Goal: Task Accomplishment & Management: Use online tool/utility

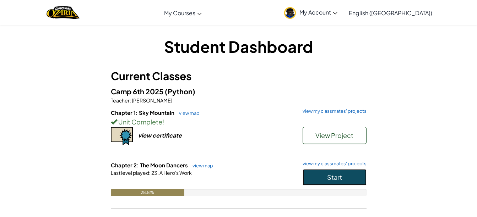
click at [349, 174] on button "Start" at bounding box center [334, 177] width 64 height 16
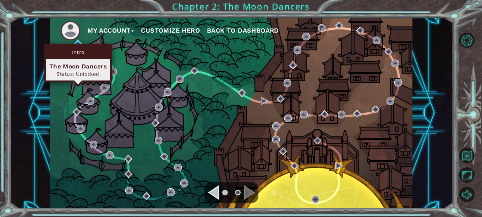
click at [81, 44] on div "Intro The Moon Dancers Status: Unlocked" at bounding box center [77, 63] width 67 height 39
click at [76, 42] on img at bounding box center [77, 43] width 7 height 7
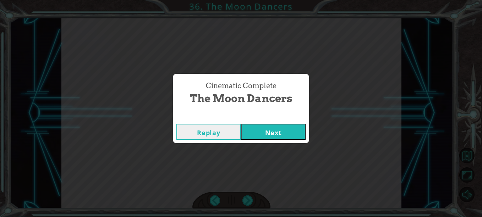
click at [293, 129] on button "Next" at bounding box center [273, 132] width 65 height 16
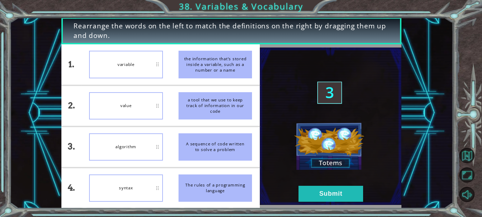
drag, startPoint x: 230, startPoint y: 188, endPoint x: 144, endPoint y: 204, distance: 87.3
click at [144, 204] on div "1. 2. 3. 4. variable value algorithm syntax the information that’s stored insid…" at bounding box center [160, 126] width 198 height 164
click at [316, 195] on button "Submit" at bounding box center [331, 194] width 65 height 16
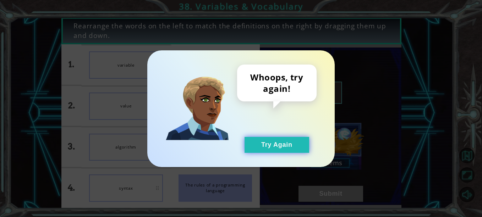
click at [281, 149] on button "Try Again" at bounding box center [277, 145] width 65 height 16
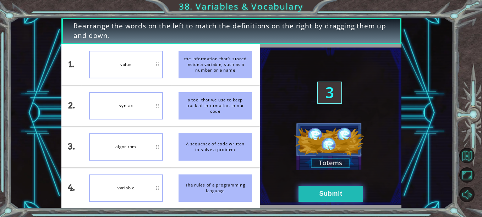
click at [325, 187] on button "Submit" at bounding box center [331, 194] width 65 height 16
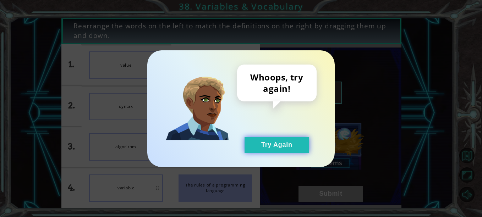
click at [293, 142] on button "Try Again" at bounding box center [277, 145] width 65 height 16
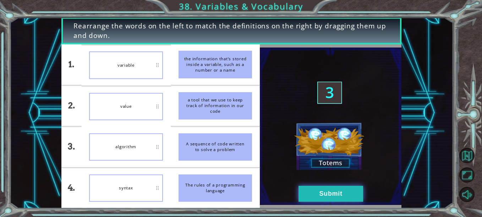
click at [327, 192] on button "Submit" at bounding box center [331, 194] width 65 height 16
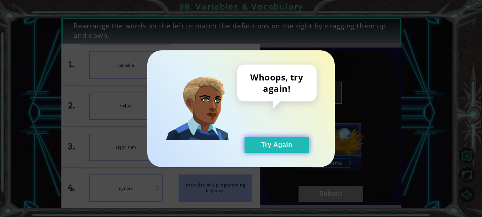
click at [288, 145] on button "Try Again" at bounding box center [277, 145] width 65 height 16
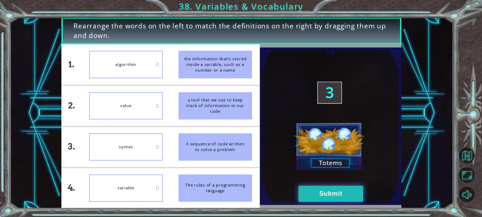
click at [357, 197] on button "Submit" at bounding box center [331, 194] width 65 height 16
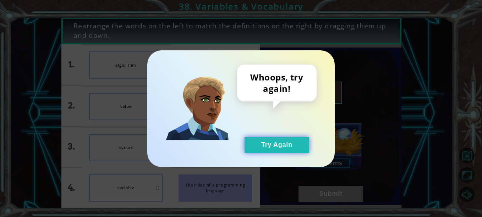
click at [283, 140] on button "Try Again" at bounding box center [277, 145] width 65 height 16
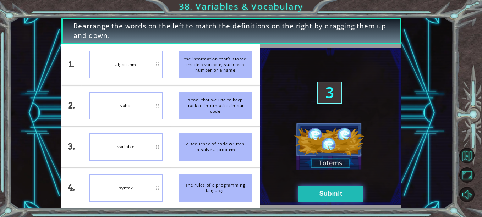
click at [323, 188] on button "Submit" at bounding box center [331, 194] width 65 height 16
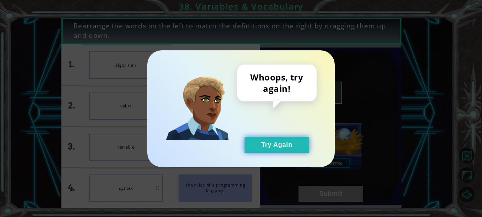
click at [268, 149] on button "Try Again" at bounding box center [277, 145] width 65 height 16
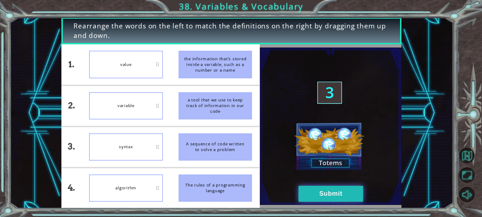
click at [337, 188] on button "Submit" at bounding box center [331, 194] width 65 height 16
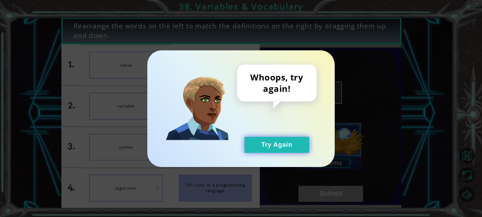
click at [278, 146] on button "Try Again" at bounding box center [277, 145] width 65 height 16
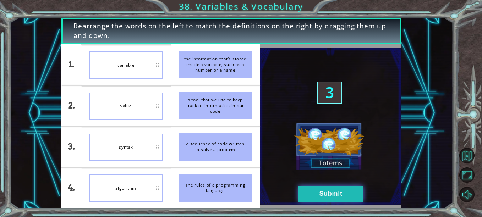
click at [326, 193] on button "Submit" at bounding box center [331, 194] width 65 height 16
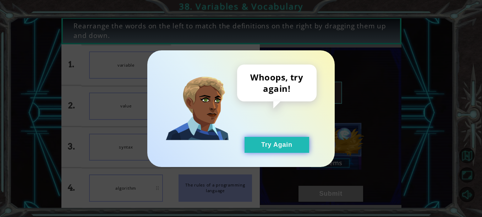
click at [279, 144] on button "Try Again" at bounding box center [277, 145] width 65 height 16
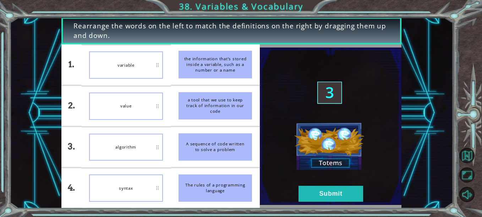
click at [148, 145] on div "algorithm" at bounding box center [126, 147] width 74 height 27
click at [143, 64] on div "syntax" at bounding box center [126, 64] width 74 height 27
click at [137, 185] on div "algorithm" at bounding box center [126, 188] width 74 height 27
click at [311, 194] on button "Submit" at bounding box center [331, 194] width 65 height 16
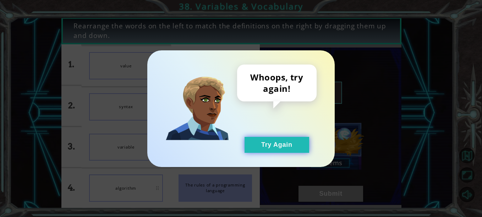
click at [259, 144] on button "Try Again" at bounding box center [277, 145] width 65 height 16
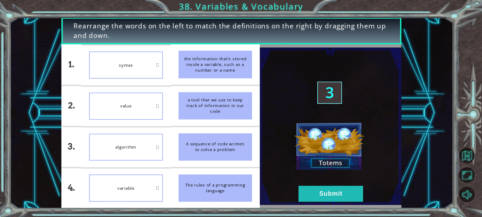
click at [135, 64] on div "syntax" at bounding box center [126, 64] width 74 height 27
click at [140, 105] on div "value" at bounding box center [126, 106] width 74 height 27
click at [346, 194] on button "Submit" at bounding box center [331, 194] width 65 height 16
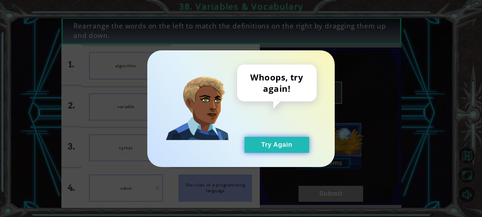
click at [274, 148] on button "Try Again" at bounding box center [277, 145] width 65 height 16
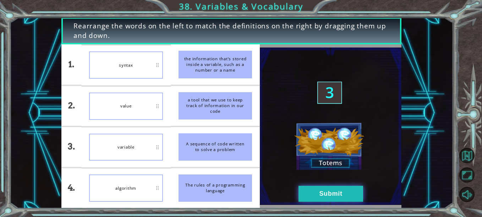
click at [350, 198] on button "Submit" at bounding box center [331, 194] width 65 height 16
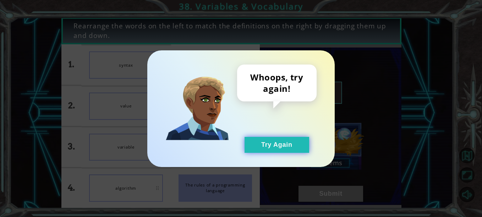
click at [284, 145] on button "Try Again" at bounding box center [277, 145] width 65 height 16
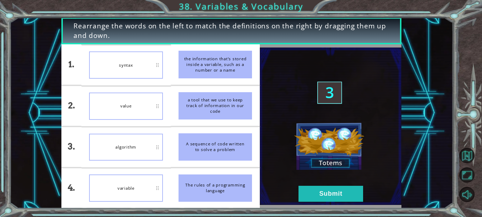
click at [160, 153] on div "algorithm" at bounding box center [126, 147] width 74 height 27
click at [327, 141] on img at bounding box center [330, 127] width 141 height 158
click at [339, 105] on img at bounding box center [330, 127] width 141 height 158
click at [126, 90] on li "syntax" at bounding box center [125, 106] width 89 height 40
click at [326, 197] on button "Submit" at bounding box center [331, 194] width 65 height 16
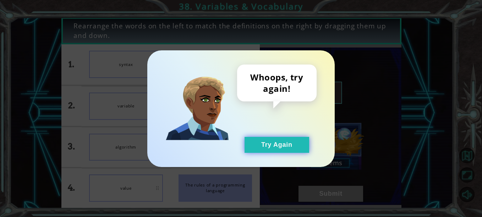
click at [288, 149] on button "Try Again" at bounding box center [277, 145] width 65 height 16
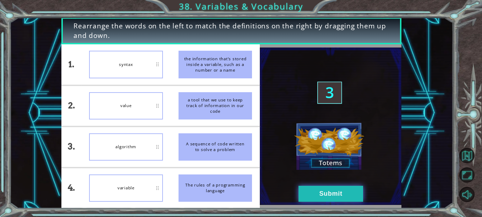
click at [334, 192] on button "Submit" at bounding box center [331, 194] width 65 height 16
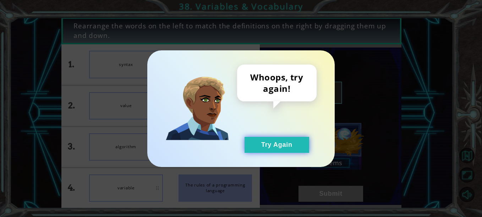
click at [266, 150] on button "Try Again" at bounding box center [277, 145] width 65 height 16
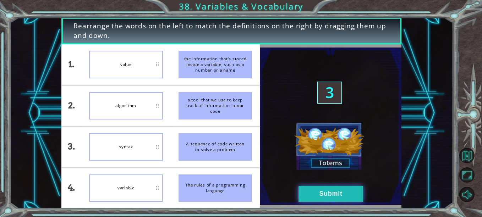
click at [329, 186] on button "Submit" at bounding box center [331, 194] width 65 height 16
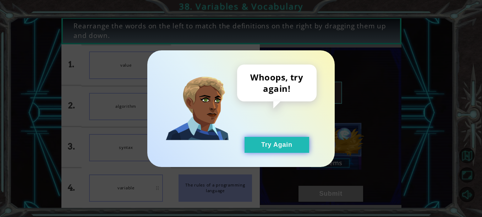
click at [275, 140] on button "Try Again" at bounding box center [277, 145] width 65 height 16
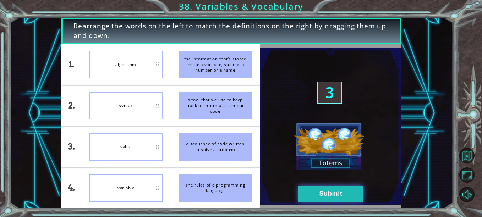
click at [335, 194] on button "Submit" at bounding box center [331, 194] width 65 height 16
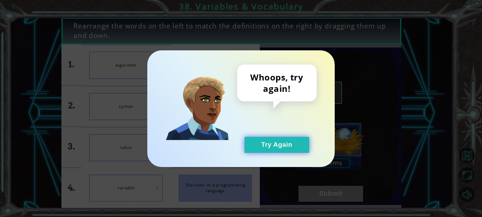
click at [286, 147] on button "Try Again" at bounding box center [277, 145] width 65 height 16
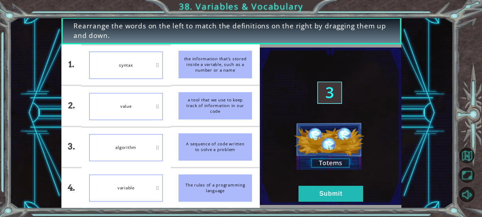
click at [113, 189] on div "variable" at bounding box center [126, 188] width 74 height 27
click at [343, 192] on button "Submit" at bounding box center [331, 194] width 65 height 16
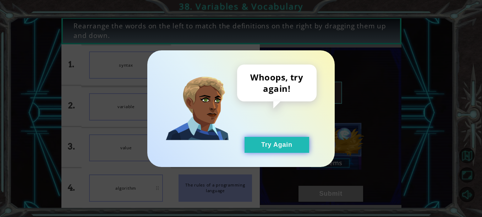
click at [294, 148] on button "Try Again" at bounding box center [277, 145] width 65 height 16
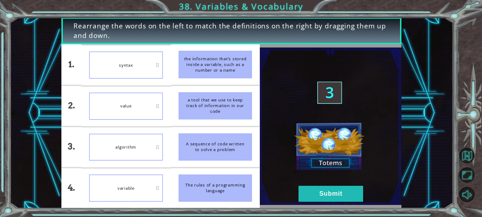
drag, startPoint x: 137, startPoint y: 144, endPoint x: 147, endPoint y: 53, distance: 92.2
drag, startPoint x: 147, startPoint y: 53, endPoint x: 116, endPoint y: 147, distance: 99.6
click at [116, 147] on div "algorithm" at bounding box center [126, 147] width 74 height 27
drag, startPoint x: 116, startPoint y: 147, endPoint x: 130, endPoint y: 87, distance: 62.0
click at [130, 87] on ul "syntax value algorithm variable" at bounding box center [125, 126] width 89 height 164
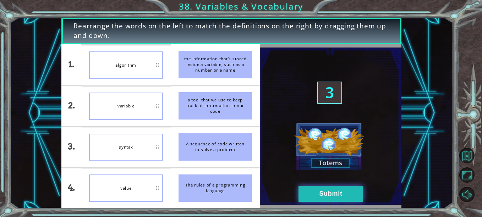
click at [326, 191] on button "Submit" at bounding box center [331, 194] width 65 height 16
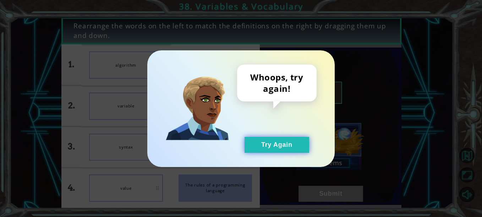
click at [262, 138] on button "Try Again" at bounding box center [277, 145] width 65 height 16
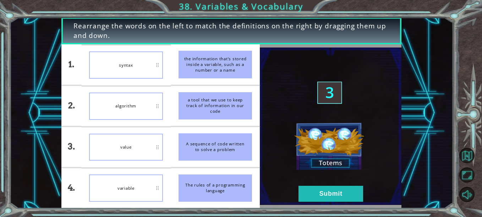
click at [133, 148] on div "value" at bounding box center [126, 147] width 74 height 27
click at [331, 193] on button "Submit" at bounding box center [331, 194] width 65 height 16
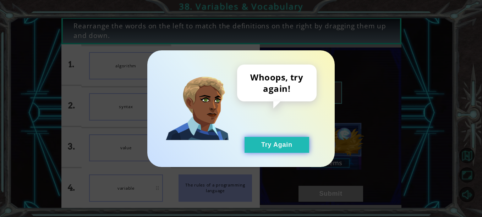
click at [263, 139] on button "Try Again" at bounding box center [277, 145] width 65 height 16
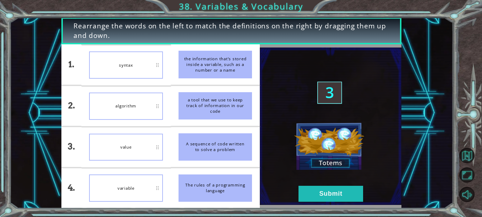
click at [330, 185] on img at bounding box center [330, 127] width 141 height 158
click at [329, 197] on button "Submit" at bounding box center [331, 194] width 65 height 16
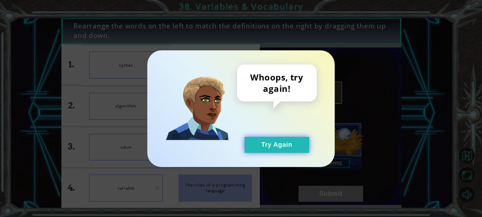
click at [254, 149] on button "Try Again" at bounding box center [277, 145] width 65 height 16
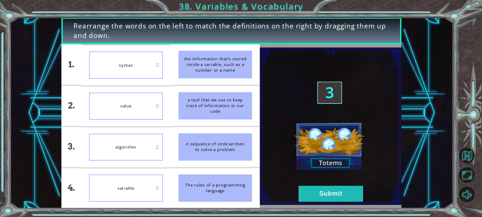
click at [138, 182] on div "variable" at bounding box center [126, 188] width 74 height 27
click at [148, 165] on li "syntax" at bounding box center [125, 147] width 89 height 40
click at [317, 193] on button "Submit" at bounding box center [331, 194] width 65 height 16
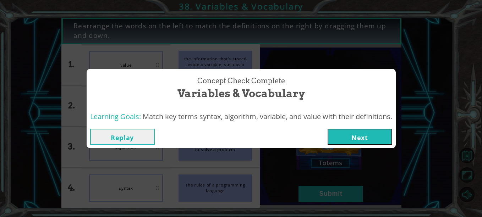
click at [330, 132] on button "Next" at bounding box center [360, 137] width 65 height 16
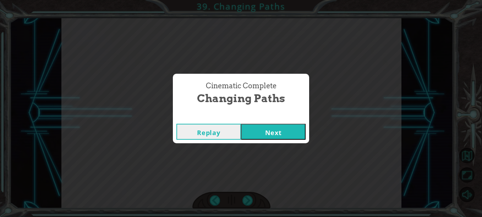
click at [280, 137] on button "Next" at bounding box center [273, 132] width 65 height 16
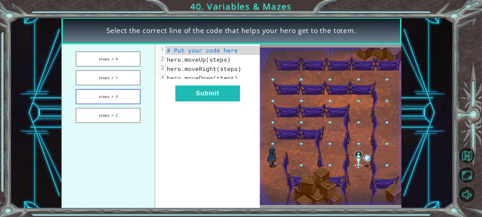
click at [131, 97] on button "steps = 3" at bounding box center [108, 96] width 65 height 15
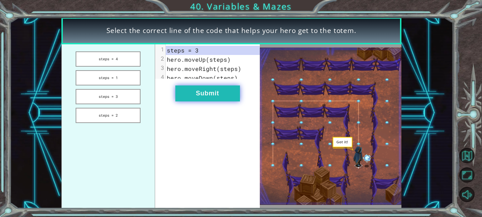
click at [205, 99] on button "Submit" at bounding box center [207, 94] width 65 height 16
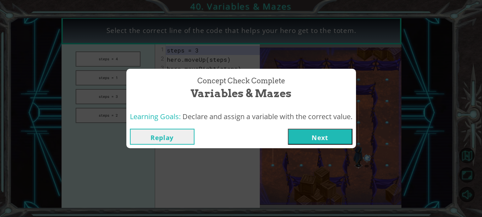
click at [303, 135] on button "Next" at bounding box center [320, 137] width 65 height 16
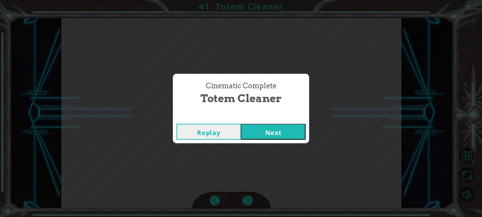
click at [303, 135] on button "Next" at bounding box center [273, 132] width 65 height 16
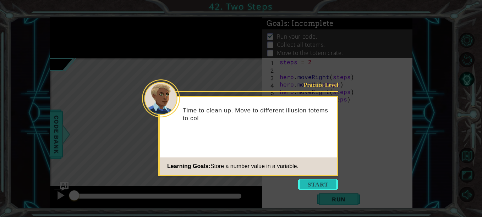
click at [311, 184] on button "Start" at bounding box center [318, 184] width 40 height 11
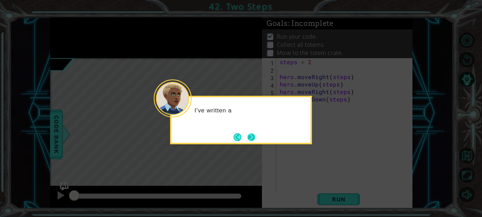
click at [249, 133] on button "Next" at bounding box center [251, 137] width 8 height 8
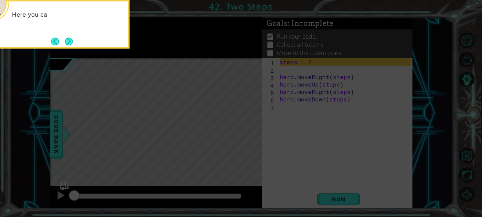
click at [302, 141] on icon at bounding box center [241, 33] width 482 height 370
click at [68, 36] on footer at bounding box center [62, 41] width 22 height 11
click at [68, 43] on button "Next" at bounding box center [69, 41] width 8 height 8
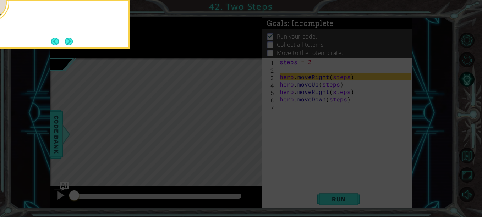
click at [68, 43] on button "Next" at bounding box center [69, 42] width 8 height 8
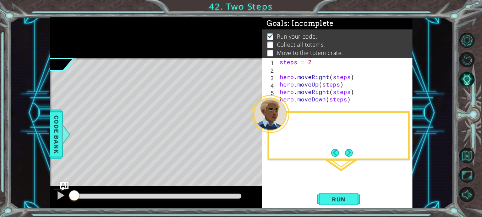
click at [68, 43] on div at bounding box center [156, 37] width 212 height 41
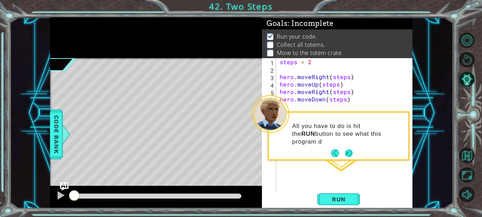
click at [348, 154] on button "Next" at bounding box center [348, 153] width 9 height 9
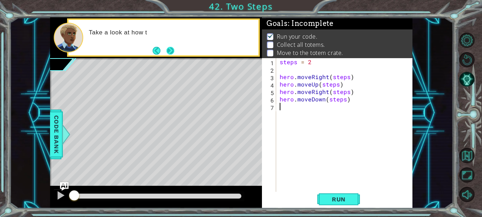
click at [173, 48] on button "Next" at bounding box center [170, 51] width 8 height 8
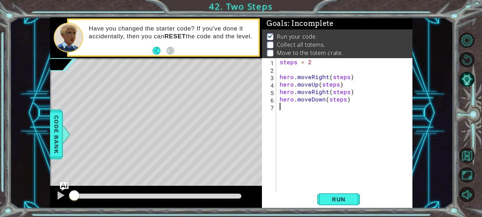
click at [345, 79] on div "steps = 2 hero . moveRight ( steps ) hero . moveUp ( steps ) hero . moveRight (…" at bounding box center [346, 132] width 136 height 149
click at [348, 80] on div "steps = 2 hero . moveRight ( steps ) hero . moveUp ( steps ) hero . moveRight (…" at bounding box center [346, 132] width 136 height 149
click at [338, 84] on div "steps = 2 hero . moveRight ( 2 ) hero . moveUp ( steps ) hero . moveRight ( ste…" at bounding box center [346, 132] width 136 height 149
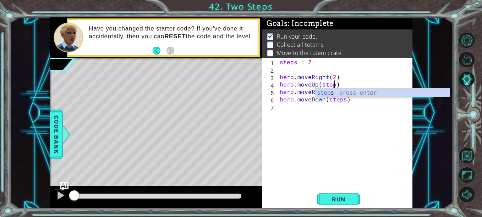
scroll to position [0, 4]
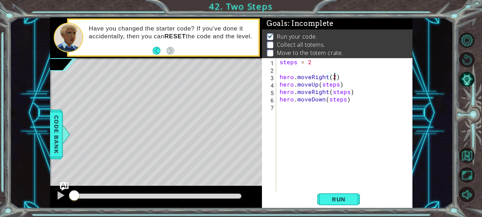
click at [335, 78] on div "steps = 2 hero . moveRight ( 2 ) hero . moveUp ( steps ) hero . moveRight ( ste…" at bounding box center [346, 132] width 136 height 149
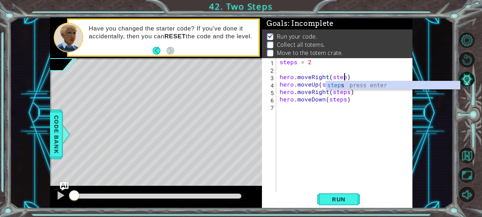
scroll to position [0, 4]
type textarea "hero.moveRight(steps)"
click at [330, 200] on span "Run" at bounding box center [339, 199] width 28 height 7
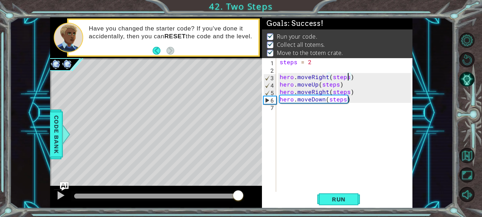
drag, startPoint x: 175, startPoint y: 194, endPoint x: 314, endPoint y: 217, distance: 141.0
click at [314, 217] on div "1 ההההההההההההההההההההההההההההההההההההההההההההההההההההההההההההההההההההההההההההה…" at bounding box center [241, 108] width 482 height 217
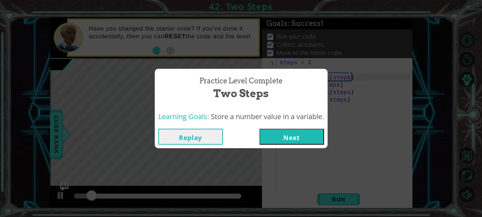
click at [280, 130] on button "Next" at bounding box center [291, 137] width 65 height 16
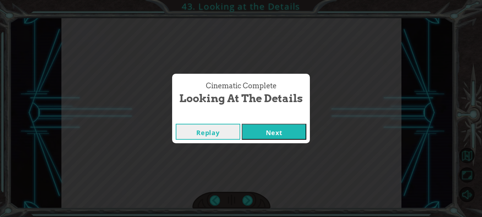
click at [280, 130] on button "Next" at bounding box center [274, 132] width 65 height 16
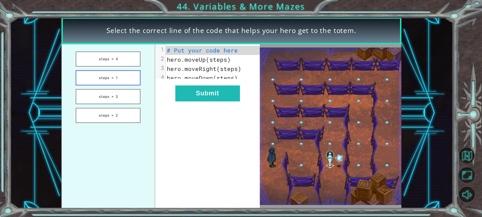
click at [127, 80] on button "steps = 1" at bounding box center [108, 77] width 65 height 15
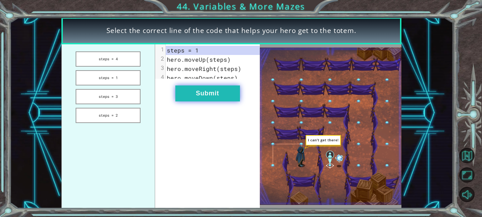
click at [197, 102] on button "Submit" at bounding box center [207, 94] width 65 height 16
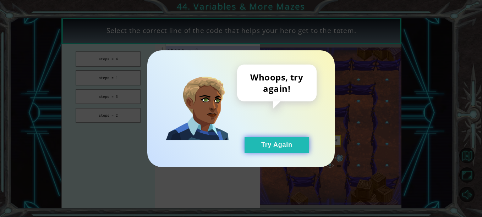
click at [276, 144] on button "Try Again" at bounding box center [277, 145] width 65 height 16
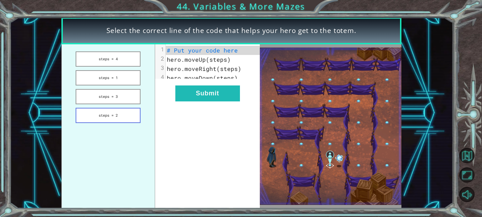
click at [126, 114] on button "steps = 2" at bounding box center [108, 115] width 65 height 15
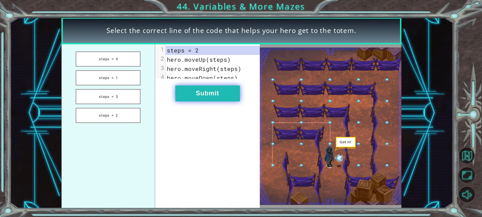
click at [218, 98] on button "Submit" at bounding box center [207, 94] width 65 height 16
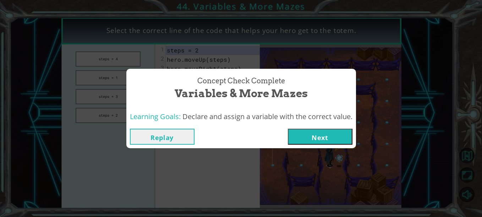
click at [316, 136] on button "Next" at bounding box center [320, 137] width 65 height 16
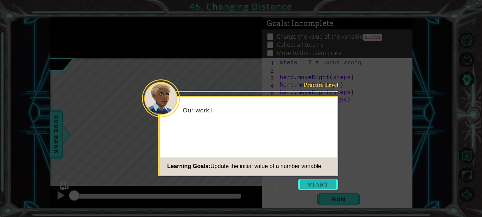
click at [314, 186] on button "Start" at bounding box center [318, 184] width 40 height 11
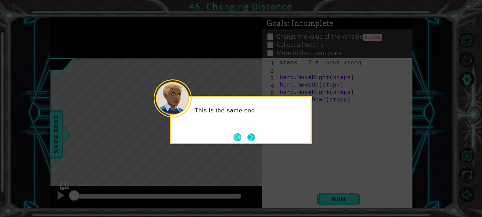
click at [252, 136] on button "Next" at bounding box center [251, 137] width 8 height 8
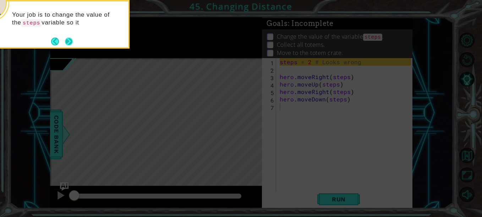
click at [67, 41] on button "Next" at bounding box center [69, 42] width 8 height 8
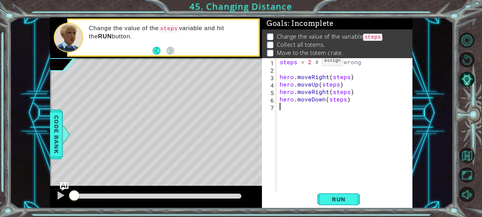
click at [310, 62] on div "steps = 2 # Looks wrong hero . moveRight ( steps ) hero . moveUp ( steps ) hero…" at bounding box center [346, 132] width 136 height 149
click at [355, 197] on button "Run" at bounding box center [338, 199] width 43 height 15
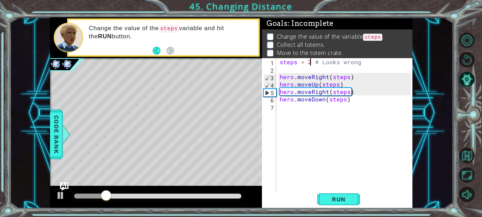
click at [347, 100] on div "steps = 2 # Looks wrong hero . moveRight ( steps ) hero . moveUp ( steps ) hero…" at bounding box center [346, 132] width 136 height 149
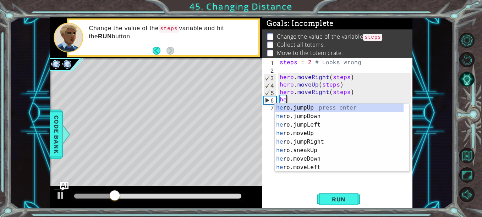
type textarea "h"
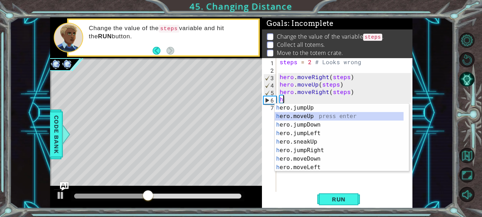
click at [319, 117] on div "h ero.jumpUp press enter h ero.moveUp press enter h ero.jumpDown press enter h …" at bounding box center [339, 146] width 129 height 85
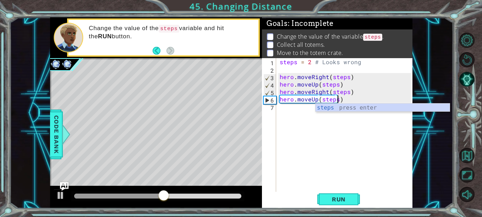
scroll to position [0, 4]
type textarea "hero.moveUp(steps)"
click at [334, 197] on span "Run" at bounding box center [339, 199] width 28 height 7
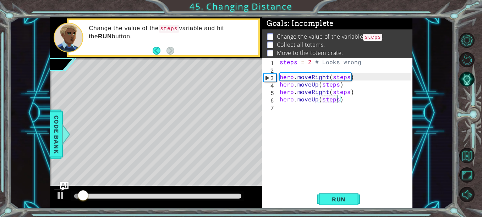
click at [314, 107] on div "steps = 2 # Looks wrong hero . moveRight ( steps ) hero . moveUp ( steps ) hero…" at bounding box center [346, 132] width 136 height 149
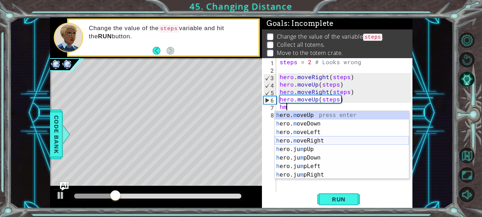
click at [326, 142] on div "h ero. m oveUp press enter h ero. m oveDown press enter h ero. m oveLeft press …" at bounding box center [342, 153] width 134 height 85
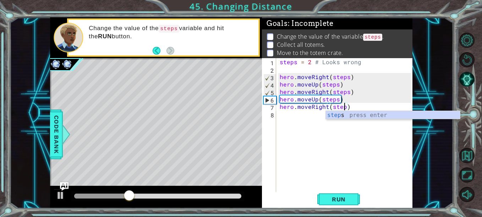
type textarea "hero.moveRight(steps)"
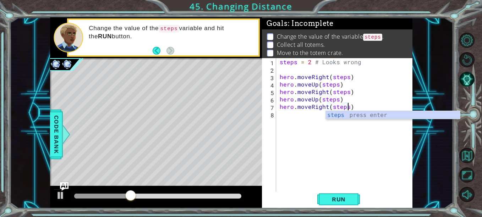
scroll to position [0, 4]
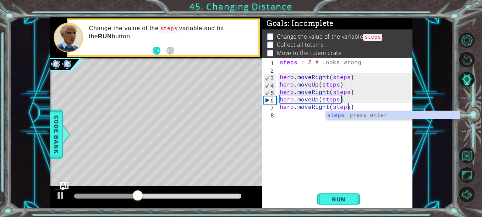
click at [287, 118] on div "steps = 2 # Looks wrong hero . moveRight ( steps ) hero . moveUp ( steps ) hero…" at bounding box center [346, 132] width 136 height 149
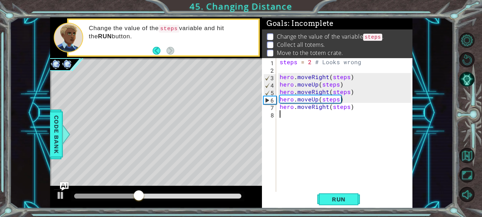
scroll to position [0, 0]
click at [337, 202] on span "Run" at bounding box center [339, 199] width 28 height 7
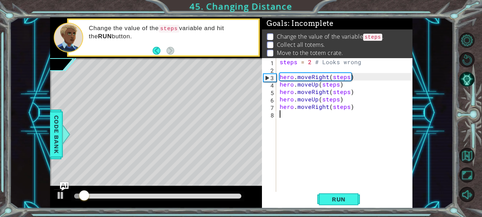
type textarea "h"
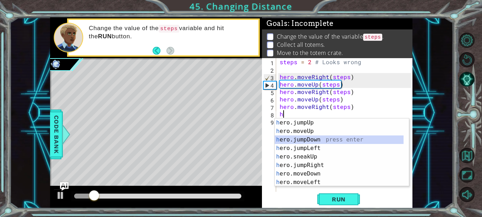
click at [319, 140] on div "h ero.jumpUp press enter h ero.moveUp press enter h ero.jumpDown press enter h …" at bounding box center [339, 161] width 129 height 85
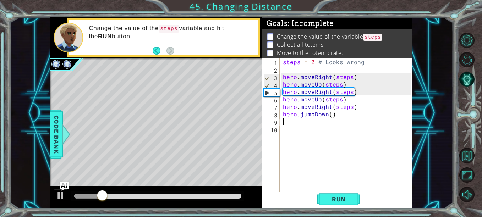
click at [330, 115] on div "steps = 2 # Looks wrong hero . moveRight ( steps ) hero . moveUp ( steps ) hero…" at bounding box center [348, 132] width 133 height 149
type textarea "hero.jumpDown()"
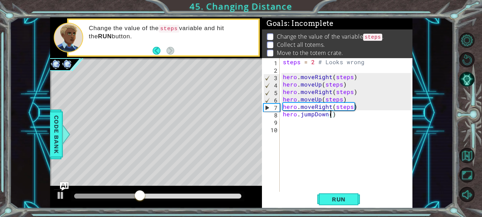
click at [328, 119] on div "steps = 2 # Looks wrong hero . moveRight ( steps ) hero . moveUp ( steps ) hero…" at bounding box center [348, 132] width 133 height 149
click at [327, 115] on div "steps = 2 # Looks wrong hero . moveRight ( steps ) hero . moveUp ( steps ) hero…" at bounding box center [348, 132] width 133 height 149
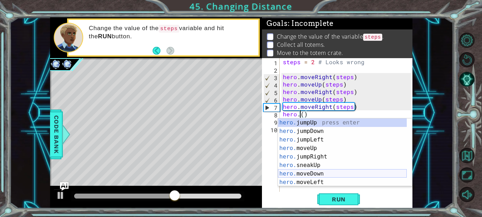
click at [318, 175] on div "hero. jumpUp press enter hero. jumpDown press enter hero. jumpLeft press enter …" at bounding box center [342, 161] width 129 height 85
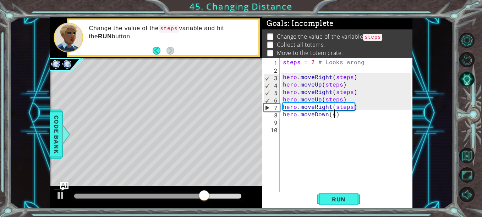
scroll to position [0, 3]
click at [332, 196] on button "Run" at bounding box center [338, 199] width 43 height 15
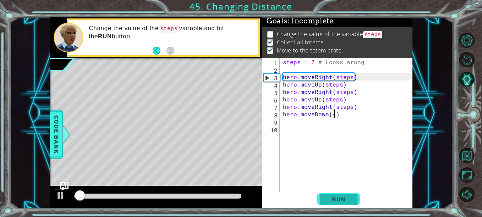
scroll to position [6, 0]
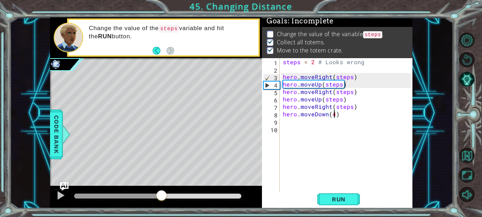
drag, startPoint x: 98, startPoint y: 196, endPoint x: 351, endPoint y: 208, distance: 253.4
click at [351, 208] on div "1 ההההההההההההההההההההההההההההההההההההההההההההההההההההההההההההההההההההההההההההה…" at bounding box center [231, 112] width 362 height 191
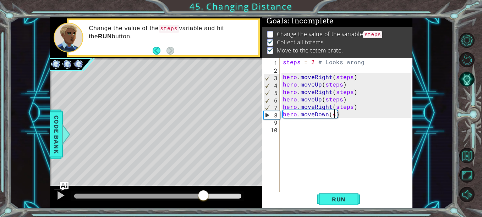
drag, startPoint x: 104, startPoint y: 198, endPoint x: 204, endPoint y: 188, distance: 100.2
click at [204, 188] on div at bounding box center [156, 197] width 212 height 23
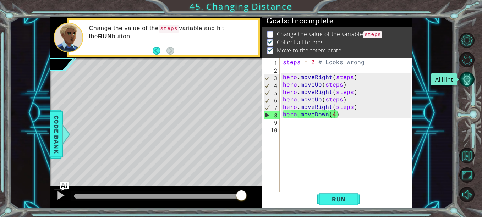
click at [466, 82] on button "AI Hint" at bounding box center [466, 79] width 15 height 15
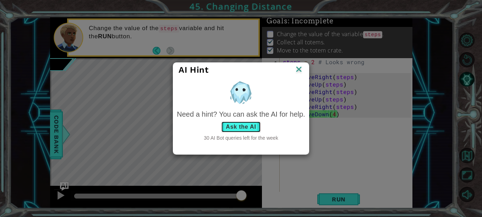
click at [239, 125] on button "Ask the AI" at bounding box center [240, 126] width 39 height 11
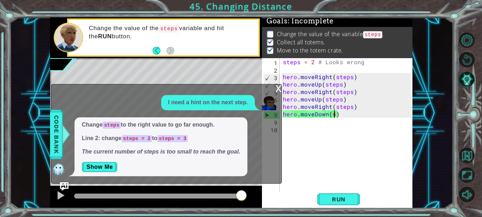
click at [278, 88] on div "x" at bounding box center [278, 87] width 6 height 7
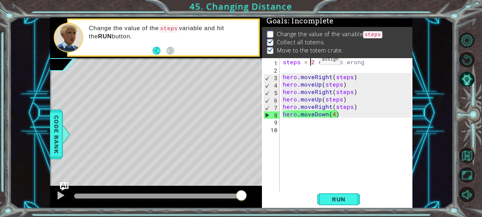
click at [311, 61] on div "steps = 2 # Looks wrong hero . moveRight ( steps ) hero . moveUp ( steps ) hero…" at bounding box center [348, 132] width 133 height 149
click at [313, 62] on div "steps = 2 # Looks wrong hero . moveRight ( steps ) hero . moveUp ( steps ) hero…" at bounding box center [348, 132] width 133 height 149
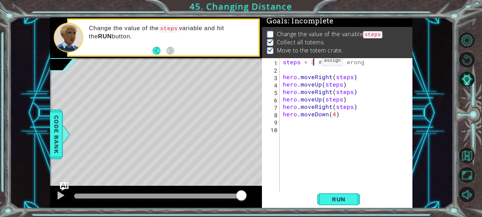
scroll to position [0, 2]
click at [336, 197] on span "Run" at bounding box center [339, 199] width 28 height 7
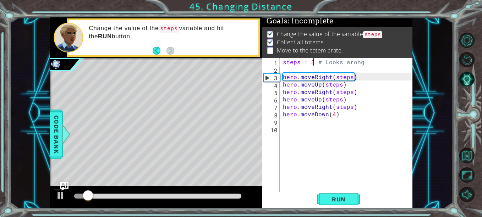
click at [353, 110] on div "steps = 3 # Looks wrong hero . moveRight ( steps ) hero . moveUp ( steps ) hero…" at bounding box center [348, 132] width 133 height 149
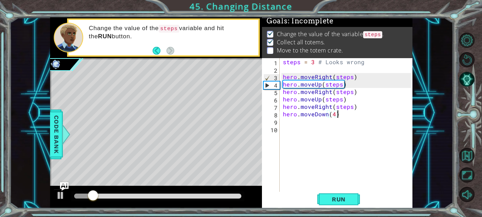
click at [358, 109] on div "steps = 3 # Looks wrong hero . moveRight ( steps ) hero . moveUp ( steps ) hero…" at bounding box center [348, 132] width 133 height 149
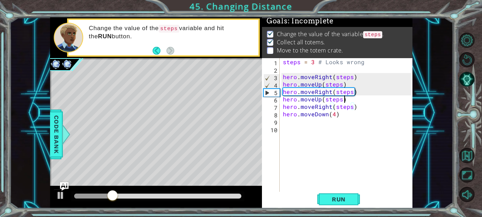
click at [343, 100] on div "steps = 3 # Looks wrong hero . moveRight ( steps ) hero . moveUp ( steps ) hero…" at bounding box center [348, 132] width 133 height 149
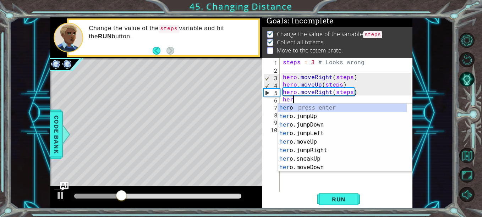
scroll to position [0, 0]
type textarea "h"
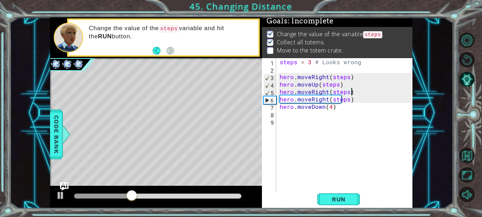
click at [356, 102] on div "steps = 3 # Looks wrong hero . moveRight ( steps ) hero . moveUp ( steps ) hero…" at bounding box center [346, 132] width 136 height 149
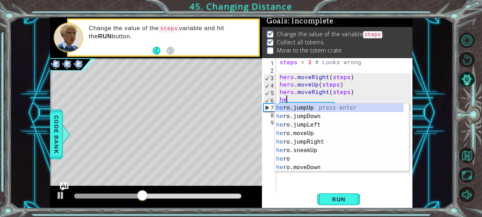
type textarea "h"
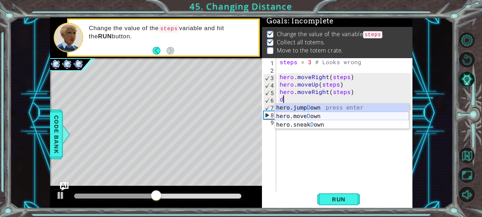
click at [319, 116] on div "hero.jump D own press enter hero.[PERSON_NAME] own press enter hero.sneak D own…" at bounding box center [342, 125] width 134 height 43
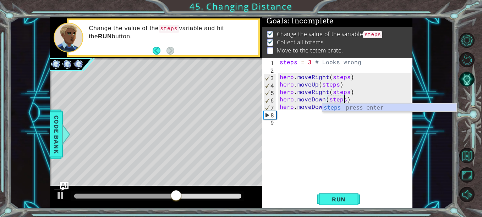
scroll to position [0, 4]
click at [351, 108] on div "steps press enter" at bounding box center [389, 117] width 134 height 26
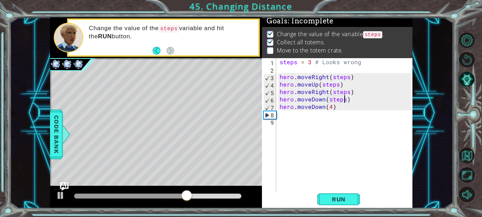
click at [350, 108] on div "steps = 3 # Looks wrong hero . moveRight ( steps ) hero . moveUp ( steps ) hero…" at bounding box center [346, 132] width 136 height 149
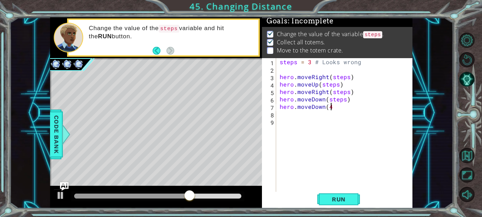
scroll to position [0, 3]
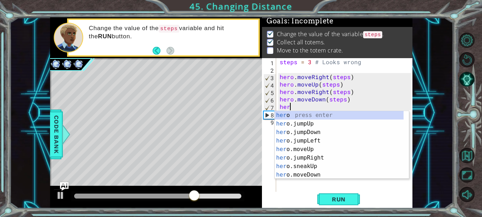
type textarea "h"
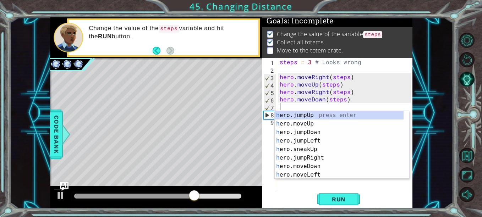
scroll to position [0, 0]
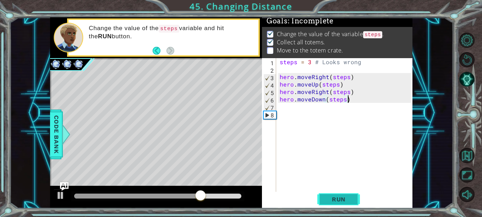
type textarea "hero.moveDown(steps)"
click at [345, 198] on span "Run" at bounding box center [339, 199] width 28 height 7
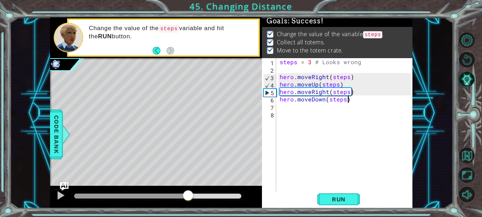
drag, startPoint x: 99, startPoint y: 197, endPoint x: 332, endPoint y: 213, distance: 233.1
click at [332, 213] on div "1 2 3 4 5 6 7 8 9 steps = 3 hero . moveRight ( steps ) hero . moveUp ( steps ) …" at bounding box center [241, 108] width 482 height 217
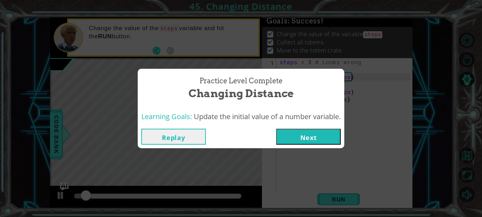
click at [333, 138] on button "Next" at bounding box center [308, 137] width 65 height 16
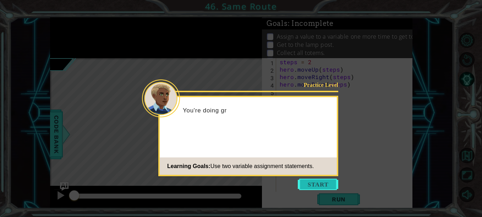
click at [308, 185] on button "Start" at bounding box center [318, 184] width 40 height 11
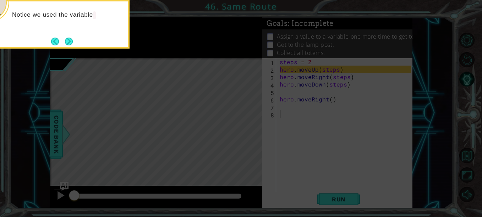
click at [150, 104] on icon at bounding box center [241, 33] width 482 height 370
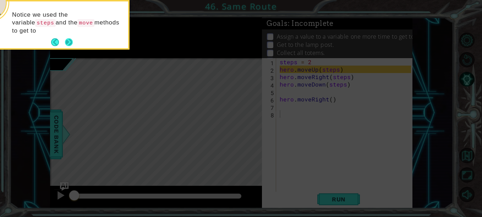
click at [71, 43] on button "Next" at bounding box center [69, 42] width 9 height 9
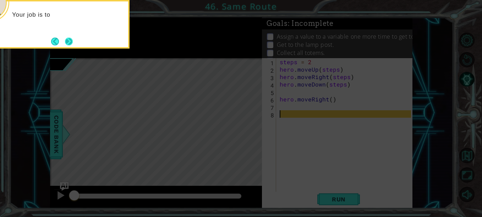
click at [68, 42] on button "Next" at bounding box center [69, 41] width 12 height 12
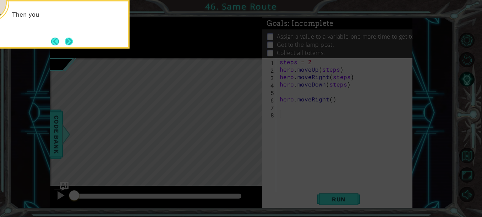
click at [70, 39] on button "Next" at bounding box center [68, 41] width 9 height 9
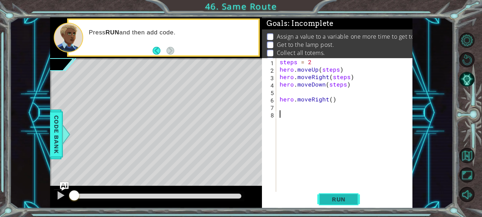
click at [339, 200] on span "Run" at bounding box center [339, 199] width 28 height 7
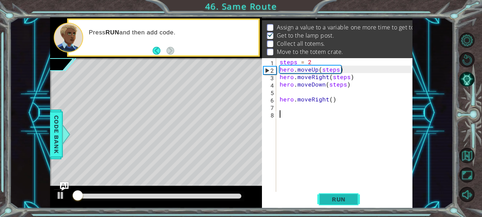
scroll to position [10, 0]
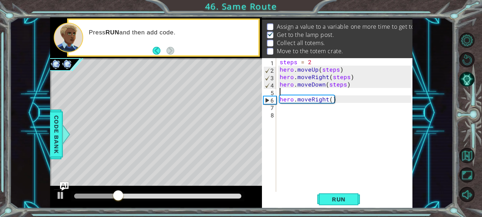
click at [319, 92] on div "steps = 2 hero . moveUp ( steps ) hero . moveRight ( steps ) hero . moveDown ( …" at bounding box center [346, 132] width 136 height 149
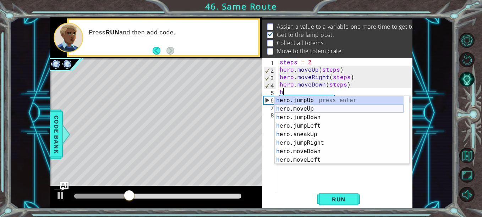
click at [315, 107] on div "h ero.jumpUp press enter h ero.moveUp press enter h ero.jumpDown press enter h …" at bounding box center [339, 138] width 129 height 85
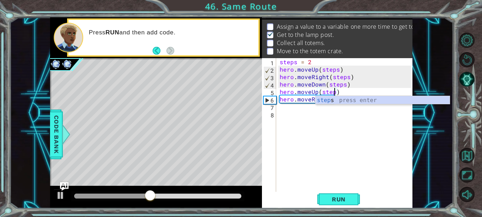
type textarea "hero.moveUp(steps)"
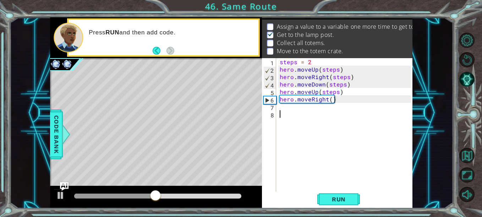
click at [339, 119] on div "steps = 2 hero . moveUp ( steps ) hero . moveRight ( steps ) hero . moveDown ( …" at bounding box center [346, 132] width 136 height 149
click at [331, 101] on div "steps = 2 hero . moveUp ( steps ) hero . moveRight ( steps ) hero . moveDown ( …" at bounding box center [346, 132] width 136 height 149
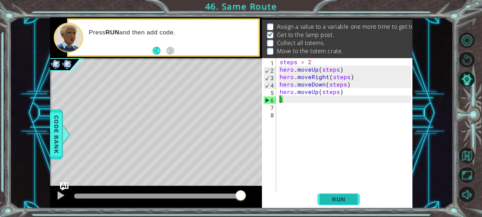
click at [338, 197] on span "Run" at bounding box center [339, 199] width 28 height 7
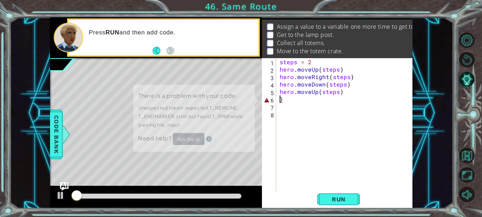
click at [300, 101] on div "steps = 2 hero . moveUp ( steps ) hero . moveRight ( steps ) hero . moveDown ( …" at bounding box center [346, 132] width 136 height 149
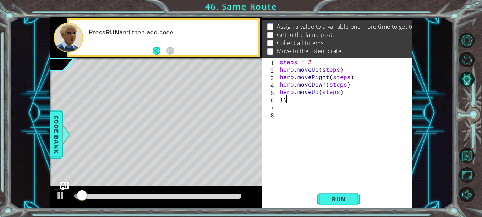
type textarea ")"
click at [334, 199] on span "Run" at bounding box center [339, 199] width 28 height 7
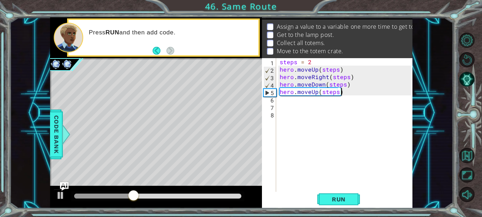
click at [346, 94] on div "steps = 2 hero . moveUp ( steps ) hero . moveRight ( steps ) hero . moveDown ( …" at bounding box center [346, 132] width 136 height 149
click at [351, 84] on div "steps = 2 hero . moveUp ( steps ) hero . moveRight ( steps ) hero . moveDown ( …" at bounding box center [346, 132] width 136 height 149
type textarea "hero.moveDown(steps)"
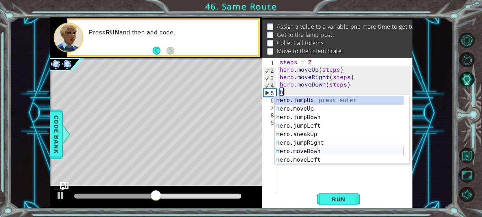
type textarea "hm"
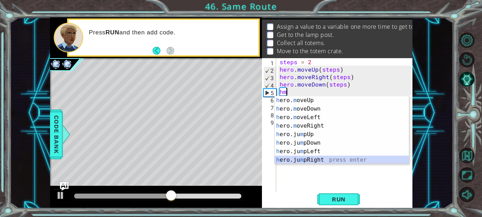
click at [321, 158] on div "h ero. m oveUp press enter h ero. m oveDown press enter h ero. m oveLeft press …" at bounding box center [342, 138] width 134 height 85
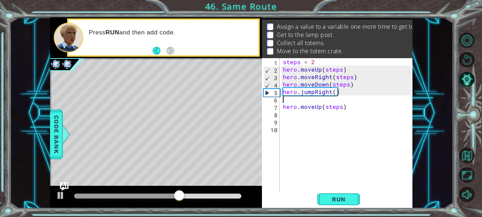
click at [332, 93] on div "steps = 2 hero . moveUp ( steps ) hero . moveRight ( steps ) hero . moveDown ( …" at bounding box center [348, 132] width 133 height 149
click at [334, 93] on div "steps = 2 hero . moveUp ( steps ) hero . moveRight ( steps ) hero . moveDown ( …" at bounding box center [348, 132] width 133 height 149
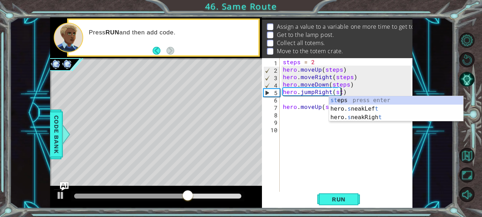
scroll to position [0, 4]
click at [351, 100] on div "st eps press enter hero. s neakLef t press enter hero. s neakRigh t press enter" at bounding box center [396, 117] width 134 height 43
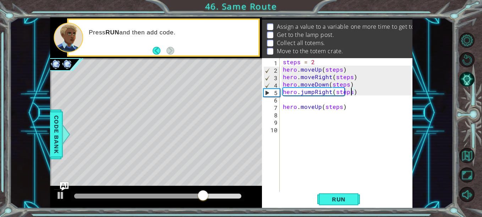
click at [345, 108] on div "steps = 2 hero . moveUp ( steps ) hero . moveRight ( steps ) hero . moveDown ( …" at bounding box center [348, 132] width 133 height 149
type textarea "hero.moveUp(steps)"
click at [357, 96] on div "steps = 2 hero . moveUp ( steps ) hero . moveRight ( steps ) hero . moveDown ( …" at bounding box center [348, 132] width 133 height 149
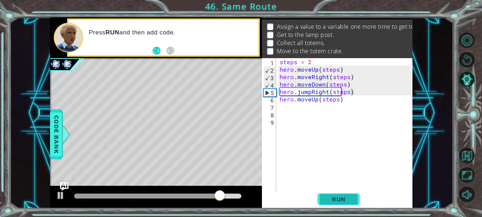
click at [340, 200] on span "Run" at bounding box center [339, 199] width 28 height 7
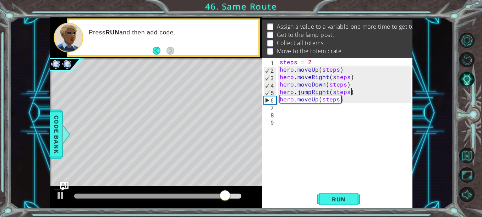
click at [310, 62] on div "steps = 2 hero . moveUp ( steps ) hero . moveRight ( steps ) hero . moveDown ( …" at bounding box center [346, 132] width 136 height 149
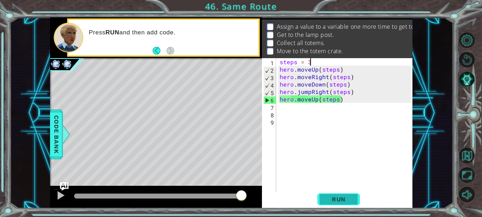
click at [334, 201] on span "Run" at bounding box center [339, 199] width 28 height 7
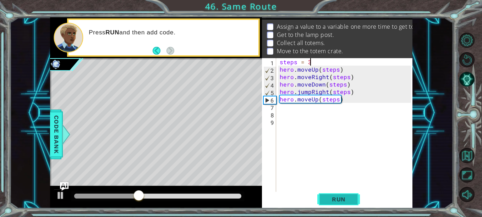
click at [328, 197] on span "Run" at bounding box center [339, 199] width 28 height 7
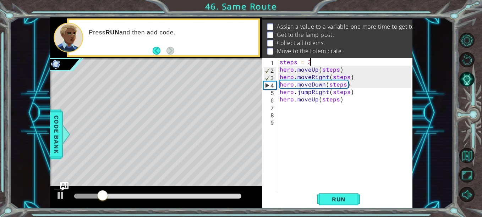
click at [370, 101] on div "steps = 3 hero . moveUp ( steps ) hero . moveRight ( steps ) hero . moveDown ( …" at bounding box center [346, 132] width 136 height 149
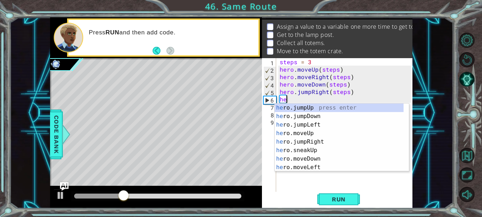
scroll to position [0, 0]
type textarea "h"
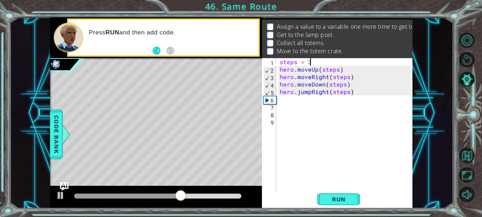
click at [309, 62] on div "steps = 3 hero . moveUp ( steps ) hero . moveRight ( steps ) hero . moveDown ( …" at bounding box center [346, 132] width 136 height 149
click at [338, 198] on span "Run" at bounding box center [339, 199] width 28 height 7
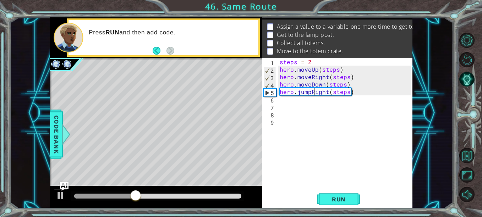
click at [313, 93] on div "steps = 2 hero . moveUp ( steps ) hero . moveRight ( steps ) hero . moveDown ( …" at bounding box center [346, 132] width 136 height 149
click at [312, 94] on div "steps = 2 hero . moveUp ( steps ) hero . moveRight ( steps ) hero . moveDown ( …" at bounding box center [346, 132] width 136 height 149
click at [310, 92] on div "steps = 2 hero . moveUp ( steps ) hero . moveRight ( steps ) hero . moveDown ( …" at bounding box center [346, 132] width 136 height 149
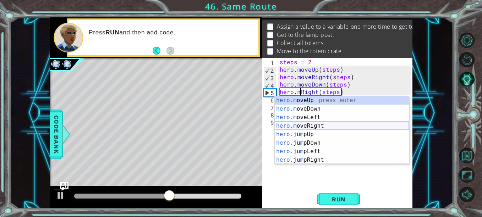
click at [317, 128] on div "hero.m oveUp press enter hero.m oveDown press enter hero.m oveLeft press enter …" at bounding box center [342, 138] width 134 height 85
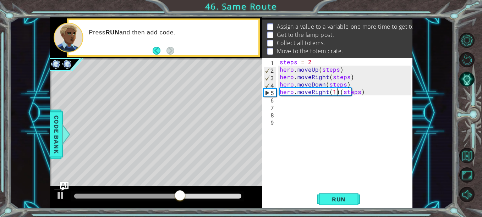
click at [337, 93] on div "steps = 2 hero . moveUp ( steps ) hero . moveRight ( steps ) hero . moveDown ( …" at bounding box center [346, 132] width 136 height 149
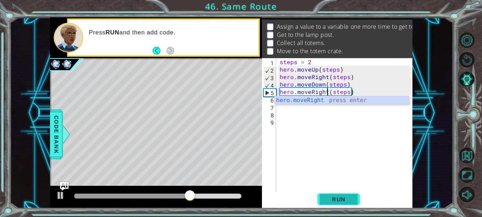
type textarea "hero.moveRight(steps)"
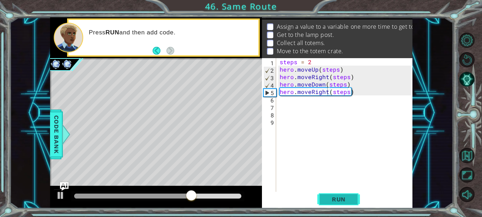
click at [339, 199] on span "Run" at bounding box center [339, 199] width 28 height 7
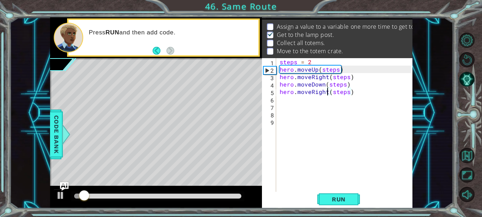
click at [291, 101] on div "steps = 2 hero . moveUp ( steps ) hero . moveRight ( steps ) hero . moveDown ( …" at bounding box center [346, 132] width 136 height 149
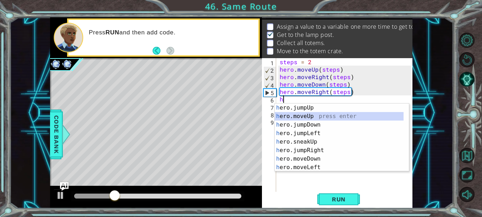
click at [319, 117] on div "h ero.jumpUp press enter h ero.moveUp press enter h ero.jumpDown press enter h …" at bounding box center [342, 146] width 134 height 85
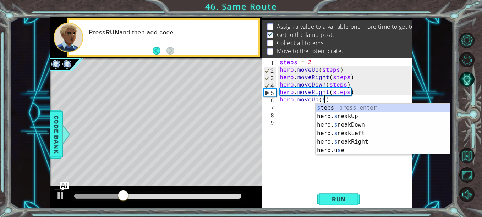
scroll to position [0, 2]
click at [343, 107] on div "s teps press enter hero. s neakUp press enter hero. s neakDown press enter hero…" at bounding box center [383, 138] width 134 height 68
type textarea "hero.moveUp(steps)"
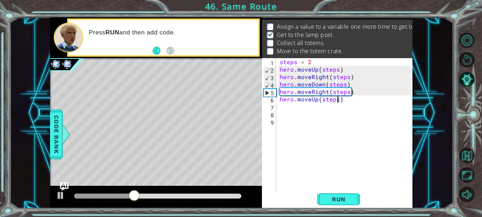
click at [301, 110] on div "steps = 2 hero . moveUp ( steps ) hero . moveRight ( steps ) hero . moveDown ( …" at bounding box center [346, 132] width 136 height 149
type textarea "h"
click at [301, 110] on div "steps = 2 hero . moveUp ( steps ) hero . moveRight ( steps ) hero . moveDown ( …" at bounding box center [346, 132] width 136 height 149
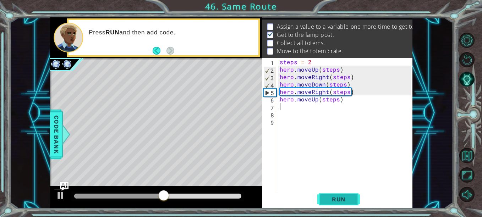
click at [339, 201] on span "Run" at bounding box center [339, 199] width 28 height 7
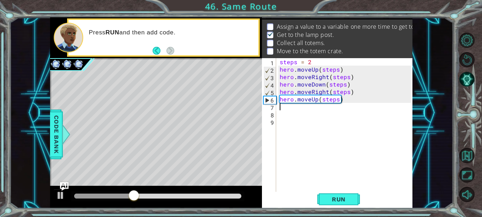
click at [338, 101] on div "steps = 2 hero . moveUp ( steps ) hero . moveRight ( steps ) hero . moveDown ( …" at bounding box center [346, 132] width 136 height 149
type textarea "hero.moveUp(3)"
click at [300, 108] on div "steps = 2 hero . moveUp ( steps ) hero . moveRight ( steps ) hero . moveDown ( …" at bounding box center [346, 132] width 136 height 149
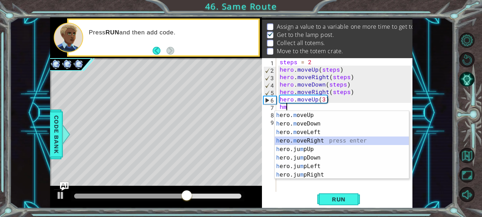
click at [317, 138] on div "h ero. m oveUp press enter h ero. m oveDown press enter h ero. m oveLeft press …" at bounding box center [342, 153] width 134 height 85
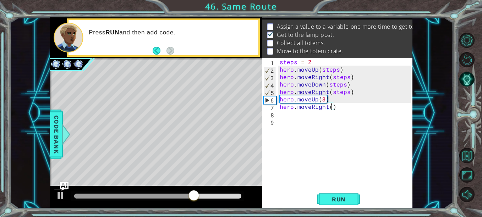
type textarea "hero.moveRight(3)"
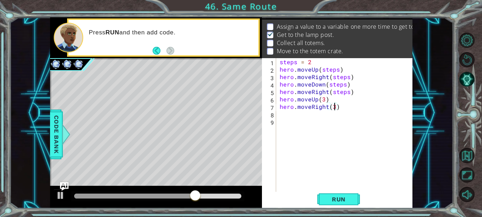
scroll to position [0, 3]
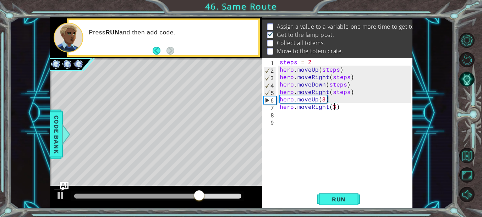
click at [298, 122] on div "steps = 2 hero . moveUp ( steps ) hero . moveRight ( steps ) hero . moveDown ( …" at bounding box center [346, 132] width 136 height 149
click at [293, 117] on div "steps = 2 hero . moveUp ( steps ) hero . moveRight ( steps ) hero . moveDown ( …" at bounding box center [346, 132] width 136 height 149
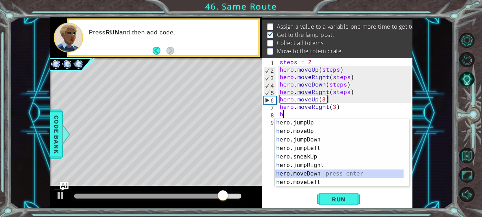
click at [318, 172] on div "h ero.jumpUp press enter h ero.moveUp press enter h ero.jumpDown press enter h …" at bounding box center [339, 161] width 129 height 85
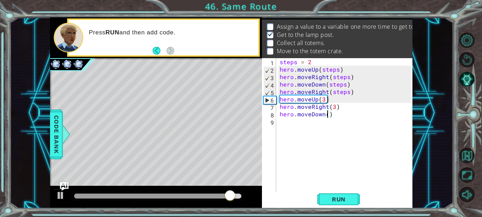
scroll to position [0, 3]
click at [341, 197] on span "Run" at bounding box center [339, 199] width 28 height 7
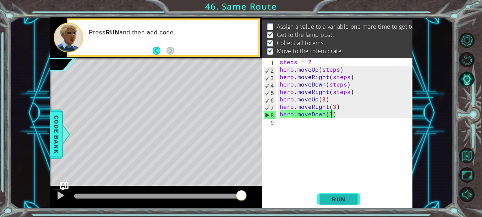
drag, startPoint x: 86, startPoint y: 193, endPoint x: 337, endPoint y: 197, distance: 251.0
click at [337, 197] on div "1 ההההההההההההההההההההההההההההההההההההההההההההההההההההההההההההההההההההההההההההה…" at bounding box center [231, 112] width 362 height 191
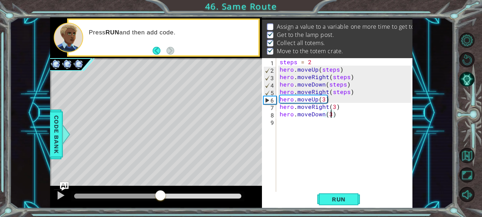
drag, startPoint x: 100, startPoint y: 196, endPoint x: 162, endPoint y: 185, distance: 63.2
click at [162, 185] on div "methods hero use(thing) moveUp(steps) moveDown(steps) moveLeft(steps) moveRight…" at bounding box center [231, 112] width 362 height 191
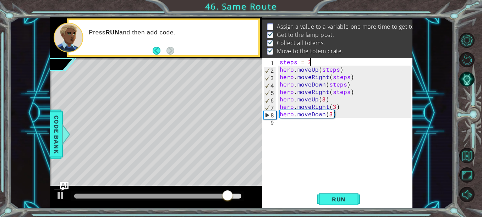
click at [312, 64] on div "steps = 2 hero . moveUp ( steps ) hero . moveRight ( steps ) hero . moveDown ( …" at bounding box center [346, 132] width 136 height 149
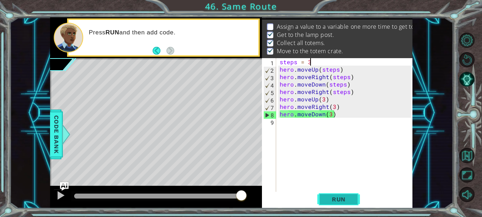
click at [334, 196] on span "Run" at bounding box center [339, 199] width 28 height 7
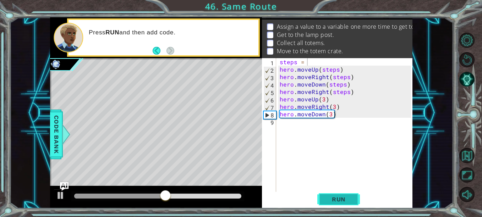
click at [338, 199] on span "Run" at bounding box center [339, 199] width 28 height 7
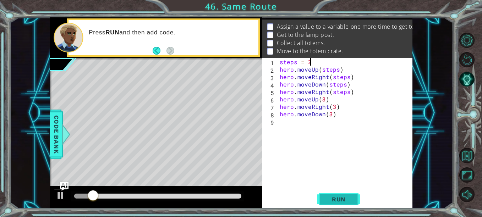
click at [345, 197] on span "Run" at bounding box center [339, 199] width 28 height 7
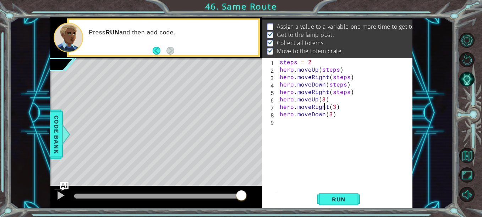
click at [325, 103] on div "steps = 2 hero . moveUp ( steps ) hero . moveRight ( steps ) hero . moveDown ( …" at bounding box center [346, 132] width 136 height 149
click at [326, 102] on div "steps = 2 hero . moveUp ( steps ) hero . moveRight ( steps ) hero . moveDown ( …" at bounding box center [346, 132] width 136 height 149
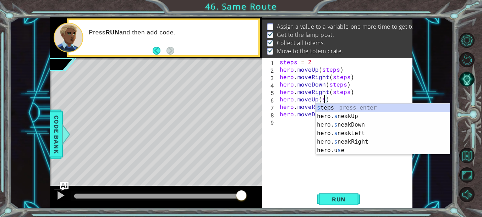
scroll to position [0, 2]
click at [337, 110] on div "s teps press enter hero. s neakUp press enter hero. s neakDown press enter hero…" at bounding box center [383, 138] width 134 height 68
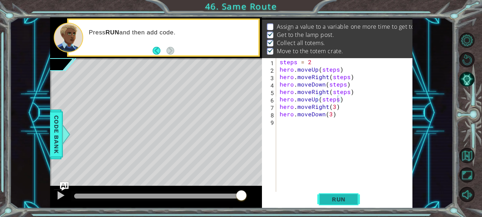
click at [338, 198] on span "Run" at bounding box center [339, 199] width 28 height 7
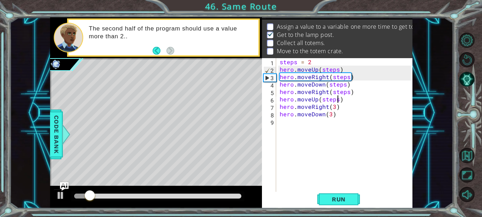
click at [333, 106] on div "steps = 2 hero . moveUp ( steps ) hero . moveRight ( steps ) hero . moveDown ( …" at bounding box center [346, 132] width 136 height 149
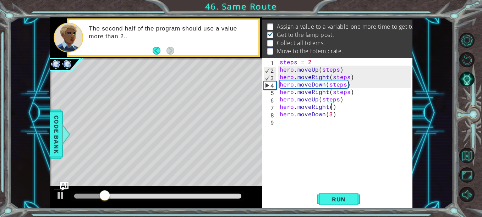
scroll to position [0, 3]
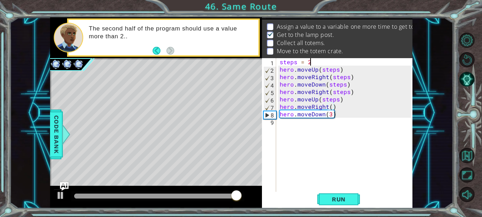
click at [309, 61] on div "steps = 2 hero . moveUp ( steps ) hero . moveRight ( steps ) hero . moveDown ( …" at bounding box center [346, 132] width 136 height 149
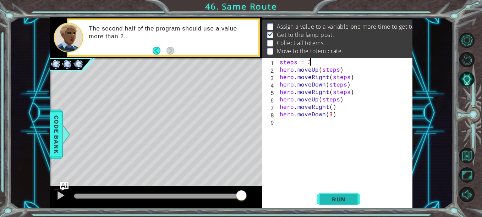
type textarea "steps = 3"
click at [344, 199] on span "Run" at bounding box center [339, 199] width 28 height 7
